Goal: Navigation & Orientation: Find specific page/section

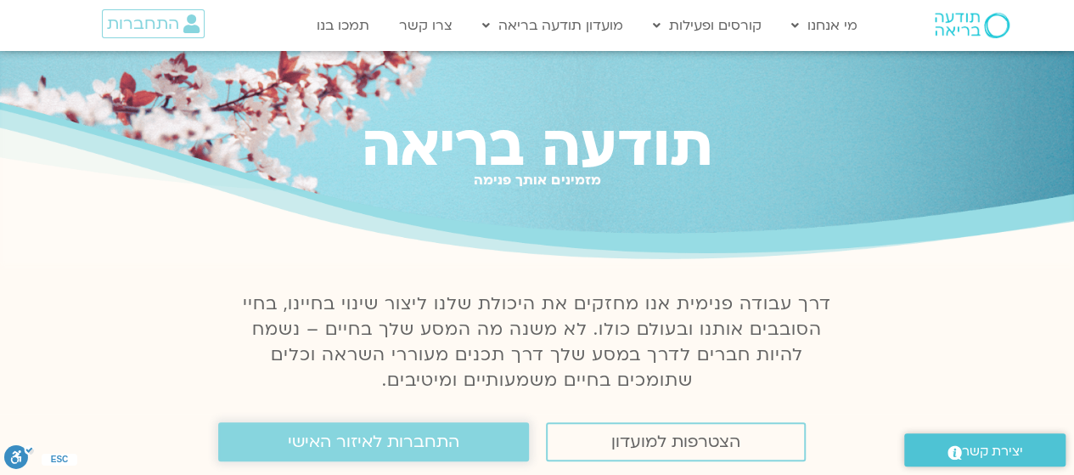
click at [360, 451] on span "התחברות לאיזור האישי" at bounding box center [374, 441] width 172 height 19
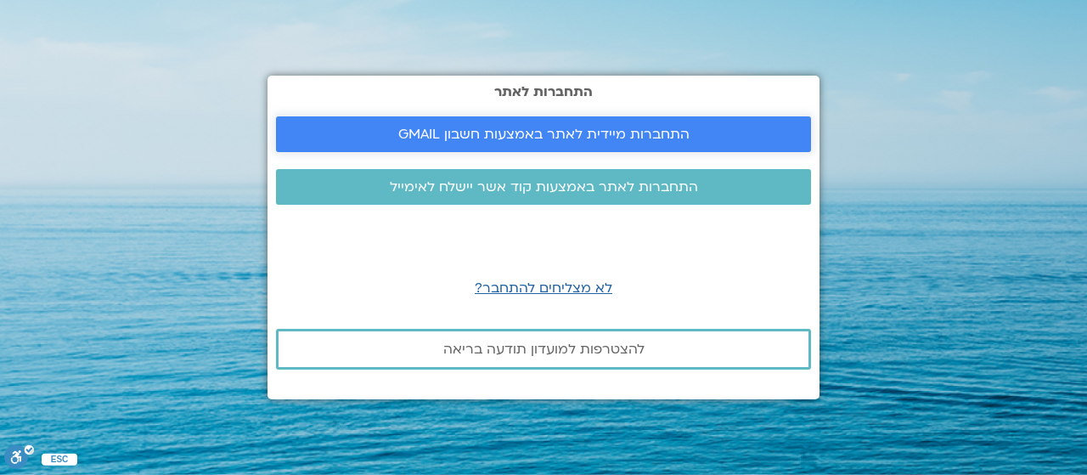
click at [610, 135] on span "התחברות מיידית לאתר באמצעות חשבון GMAIL" at bounding box center [543, 134] width 291 height 15
